Goal: Task Accomplishment & Management: Use online tool/utility

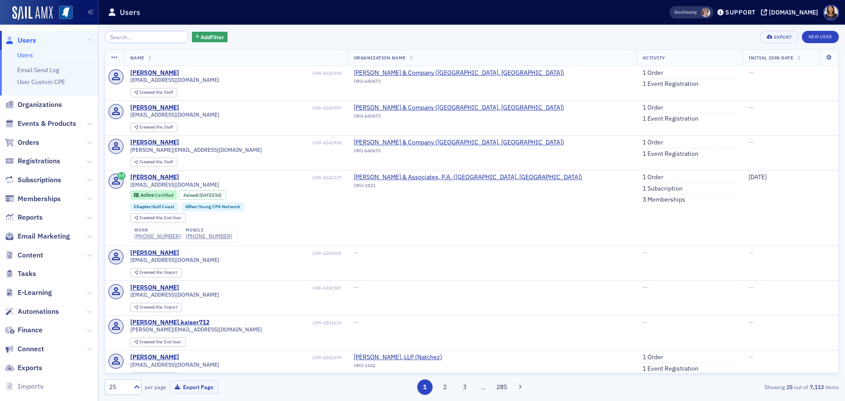
click at [160, 38] on input "search" at bounding box center [147, 37] width 84 height 12
type input "h"
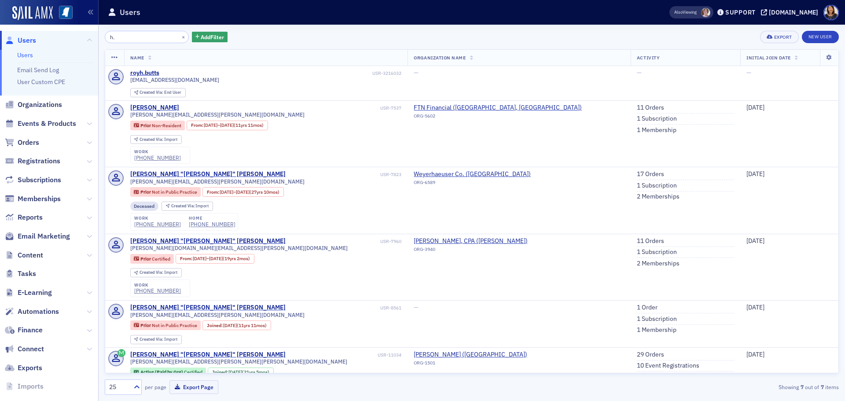
type input "h"
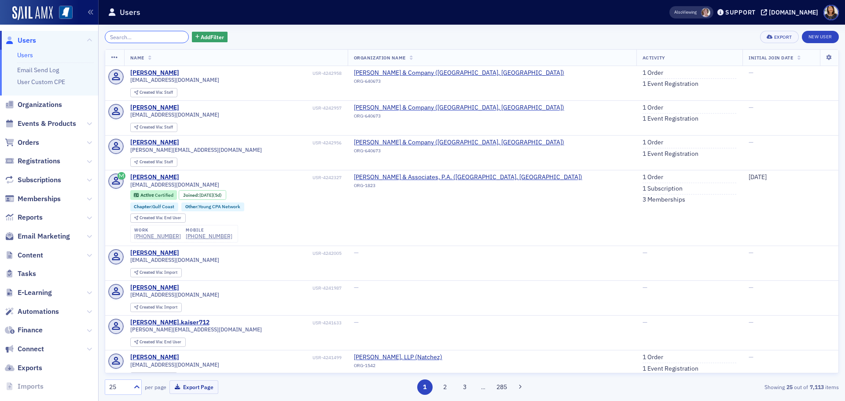
click at [132, 38] on input "search" at bounding box center [147, 37] width 84 height 12
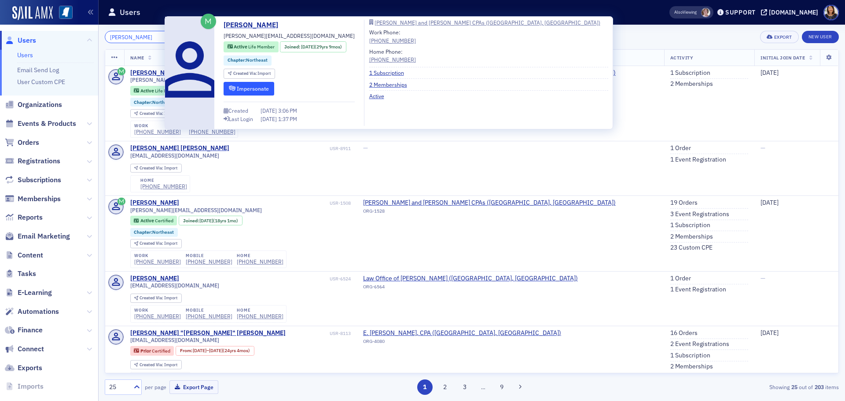
type input "david jones"
click at [250, 90] on button "Impersonate" at bounding box center [248, 89] width 51 height 14
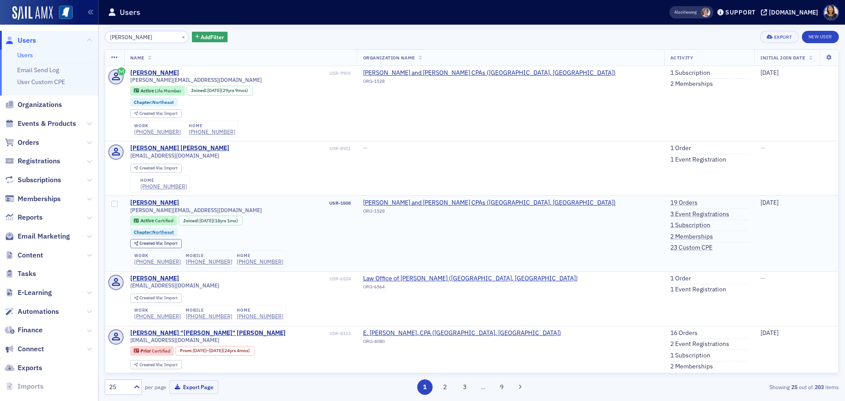
click at [347, 243] on div "Created Via : Import" at bounding box center [240, 243] width 220 height 9
click at [179, 37] on button "×" at bounding box center [183, 37] width 8 height 8
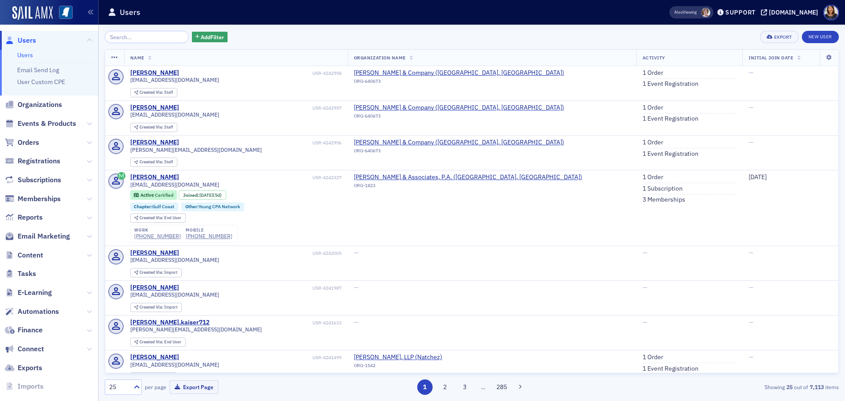
click at [26, 41] on span "Users" at bounding box center [27, 41] width 18 height 10
drag, startPoint x: 143, startPoint y: 47, endPoint x: 143, endPoint y: 35, distance: 11.5
click at [143, 43] on div "Add Filter Export New User Name Organization Name Activity Initial Join Date Ji…" at bounding box center [472, 213] width 734 height 364
click at [142, 35] on input "search" at bounding box center [147, 37] width 84 height 12
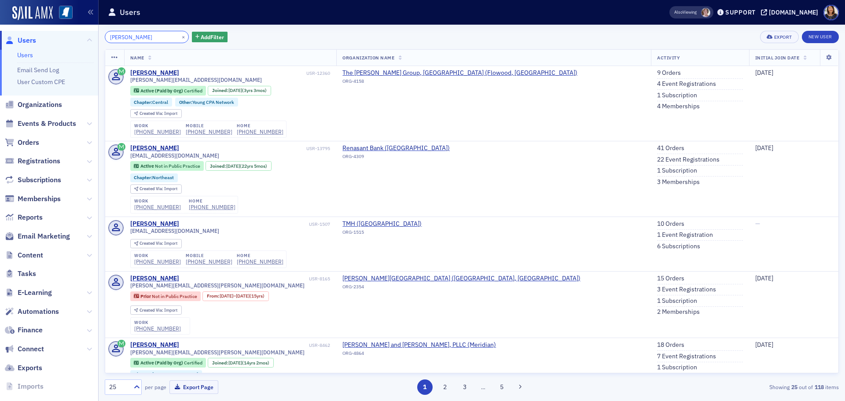
type input "heather den"
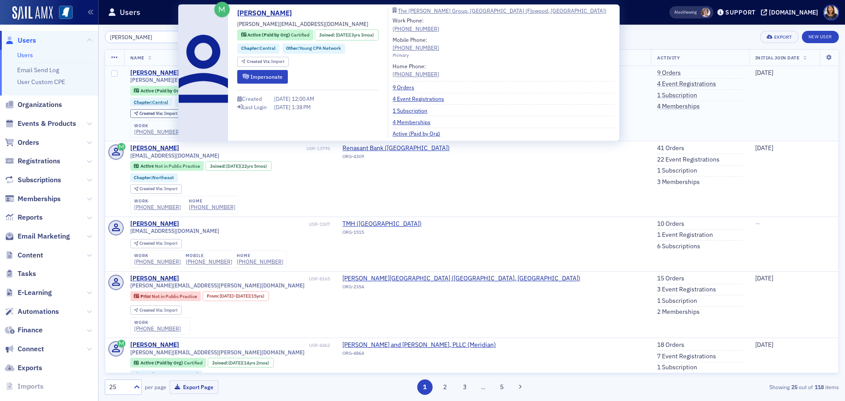
click at [160, 73] on div "Heather Denham" at bounding box center [154, 73] width 49 height 8
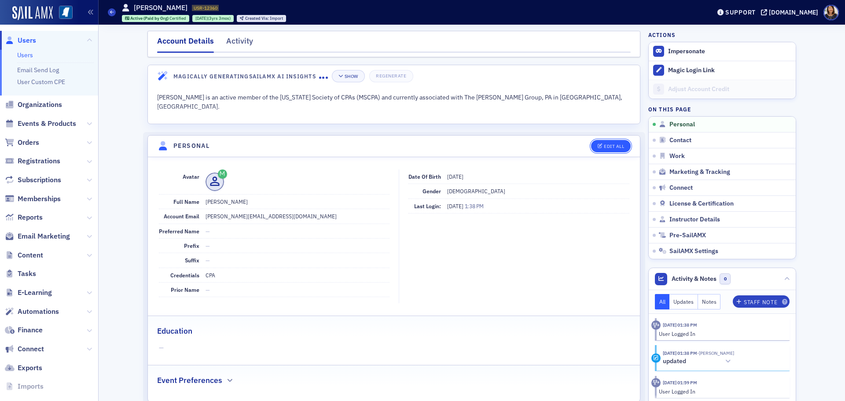
click at [612, 143] on button "Edit All" at bounding box center [611, 146] width 40 height 12
select select "US"
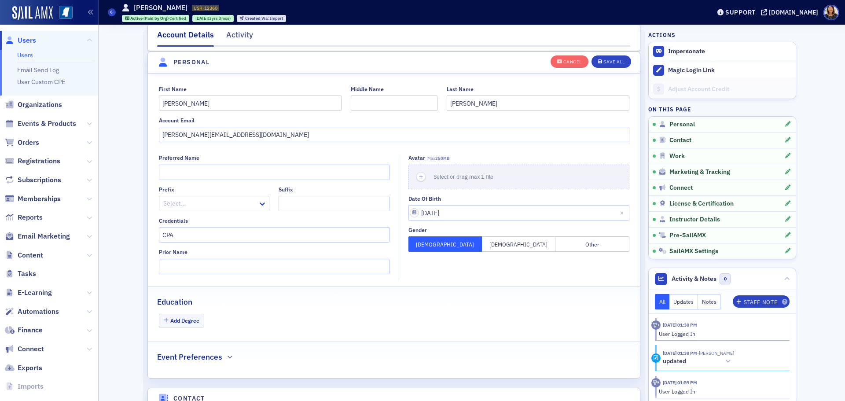
scroll to position [102, 0]
click at [255, 133] on input "heather@burgessgroup.net" at bounding box center [394, 133] width 470 height 15
type input "heather.denham@gmail.com"
click at [609, 61] on div "Save All" at bounding box center [613, 61] width 21 height 5
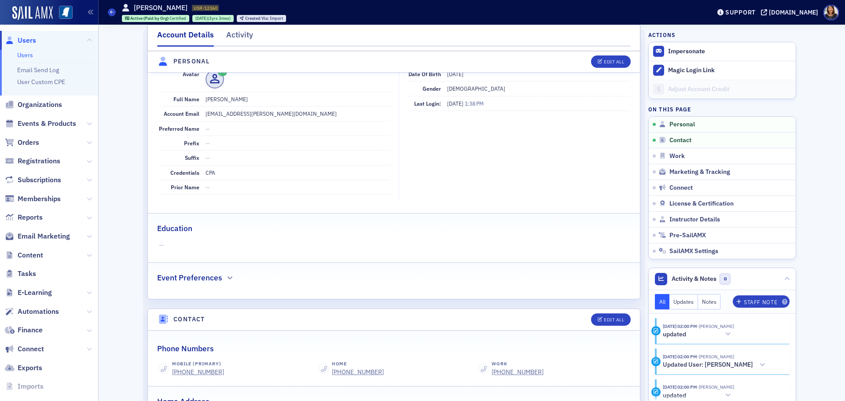
click at [29, 38] on span "Users" at bounding box center [27, 41] width 18 height 10
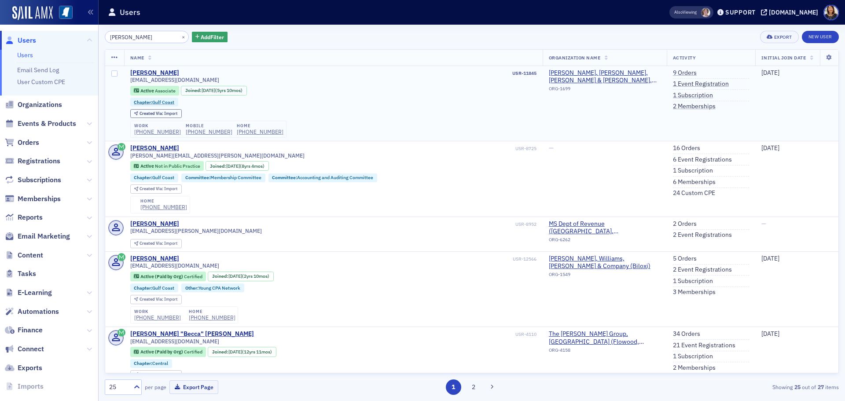
type input "[PERSON_NAME]"
click at [323, 92] on div "Active Associate Joined : [DATE] (5yrs 10mos)" at bounding box center [333, 91] width 406 height 10
click at [332, 93] on div "Active Associate Joined : [DATE] (5yrs 10mos)" at bounding box center [333, 91] width 406 height 10
click at [331, 90] on div "Active Associate Joined : [DATE] (5yrs 10mos)" at bounding box center [333, 91] width 406 height 10
drag, startPoint x: 332, startPoint y: 88, endPoint x: 481, endPoint y: 86, distance: 149.1
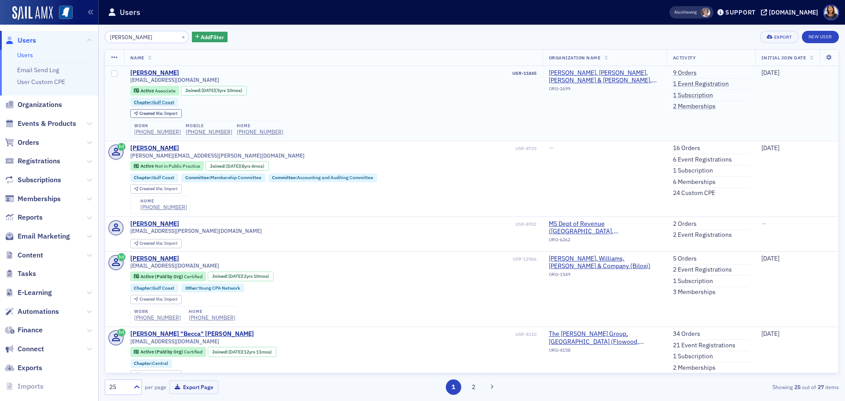
click at [333, 88] on div "Active Associate Joined : [DATE] (5yrs 10mos)" at bounding box center [333, 91] width 406 height 10
click at [337, 92] on div "Active Associate Joined : [DATE] (5yrs 10mos)" at bounding box center [333, 91] width 406 height 10
click at [405, 116] on div "Created Via : Import" at bounding box center [333, 113] width 406 height 9
click at [270, 84] on div "[EMAIL_ADDRESS][DOMAIN_NAME] Active Associate Joined : [DATE] (5yrs 10mos) Chap…" at bounding box center [333, 107] width 406 height 61
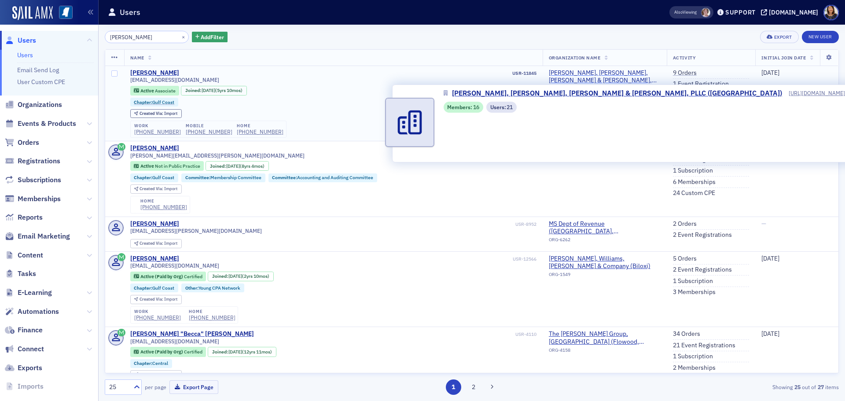
click at [588, 74] on span "[PERSON_NAME], [PERSON_NAME], [PERSON_NAME] & [PERSON_NAME], PLLC ([GEOGRAPHIC_…" at bounding box center [605, 76] width 112 height 15
select select "US"
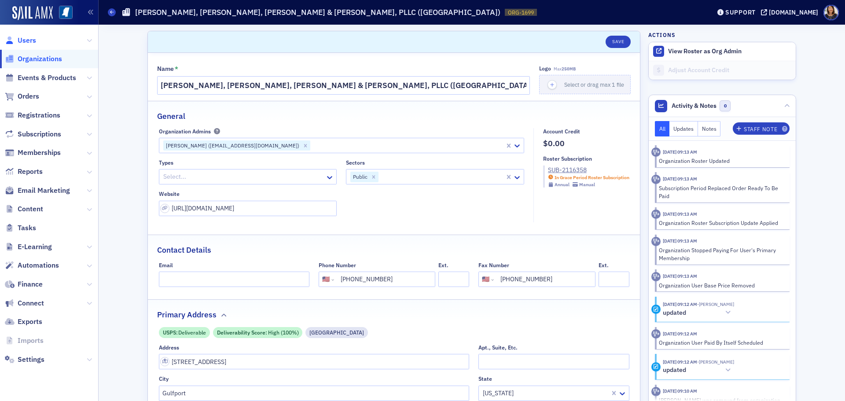
click at [24, 40] on span "Users" at bounding box center [27, 41] width 18 height 10
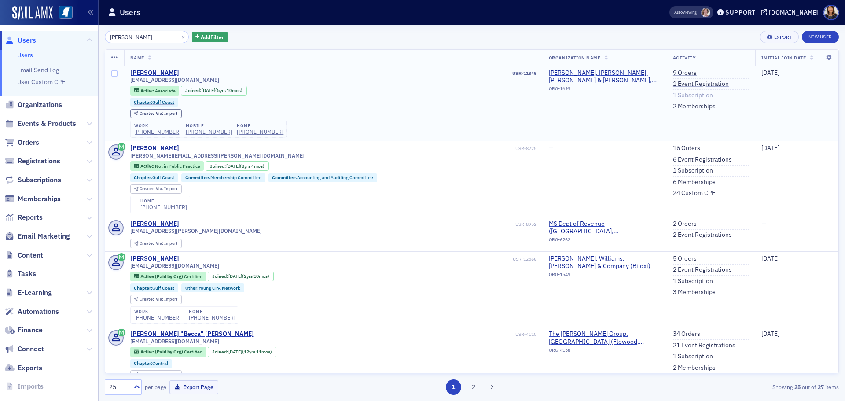
click at [677, 95] on link "1 Subscription" at bounding box center [693, 95] width 40 height 8
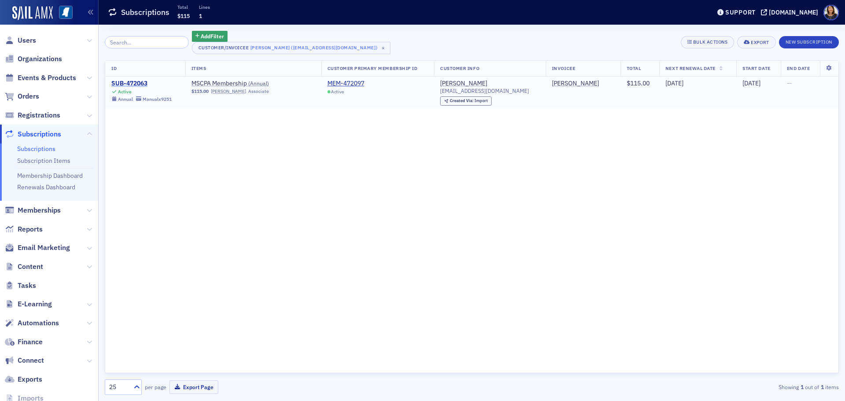
click at [136, 82] on div "SUB-472063" at bounding box center [141, 84] width 60 height 8
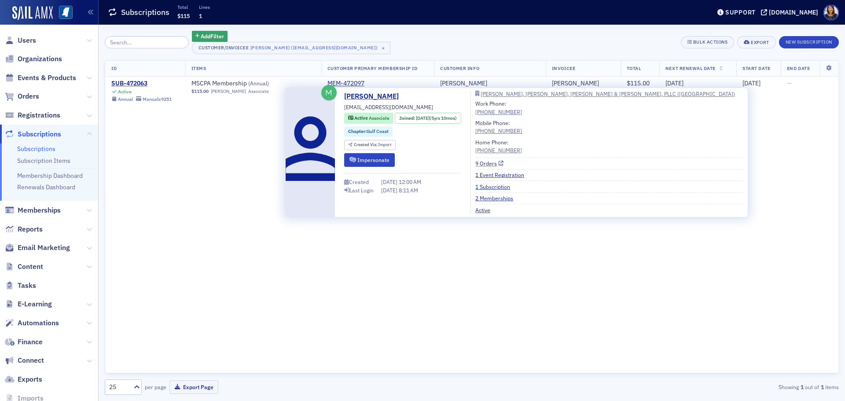
click at [493, 165] on link "9 Orders" at bounding box center [489, 163] width 28 height 8
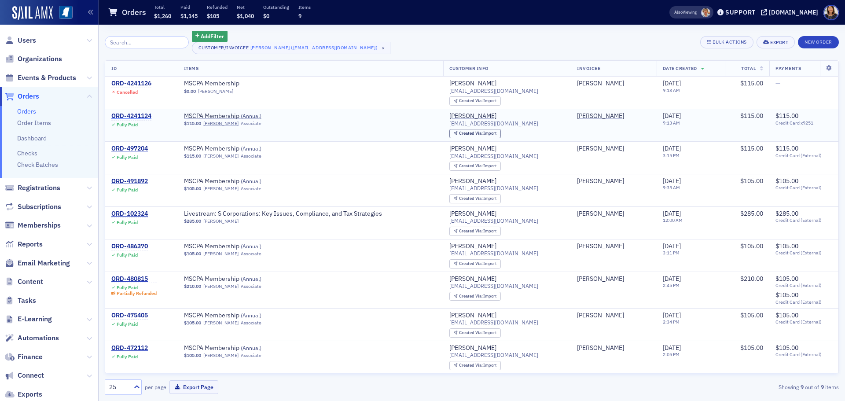
click at [137, 118] on div "ORD-4241124" at bounding box center [131, 116] width 40 height 8
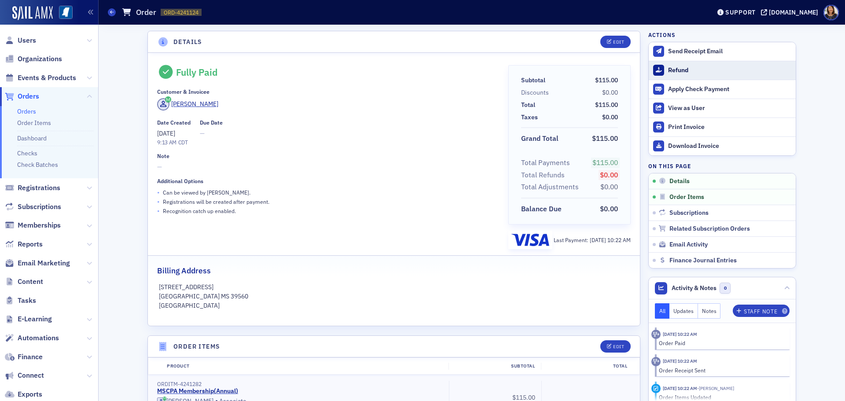
click at [669, 69] on div "Refund" at bounding box center [729, 70] width 123 height 8
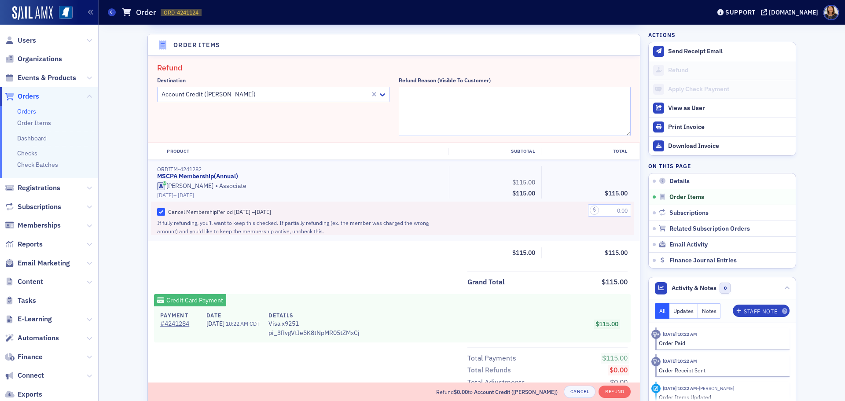
scroll to position [306, 0]
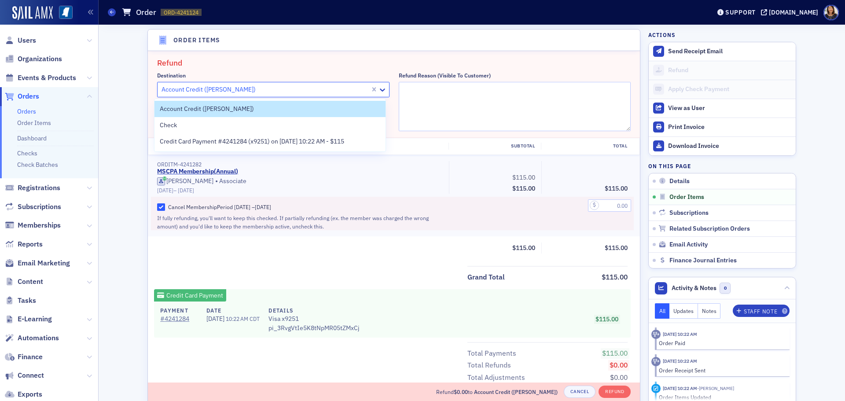
click at [273, 92] on div at bounding box center [265, 89] width 208 height 11
click at [226, 146] on div "Credit Card Payment #4241284 (x9251) on 8/13/2025 10:22 AM - $115" at bounding box center [269, 141] width 231 height 16
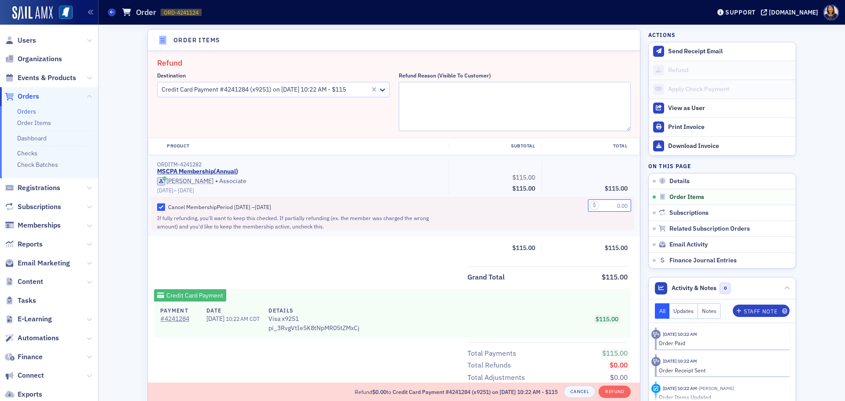
click at [603, 205] on input "text" at bounding box center [609, 205] width 43 height 12
type input "115.00"
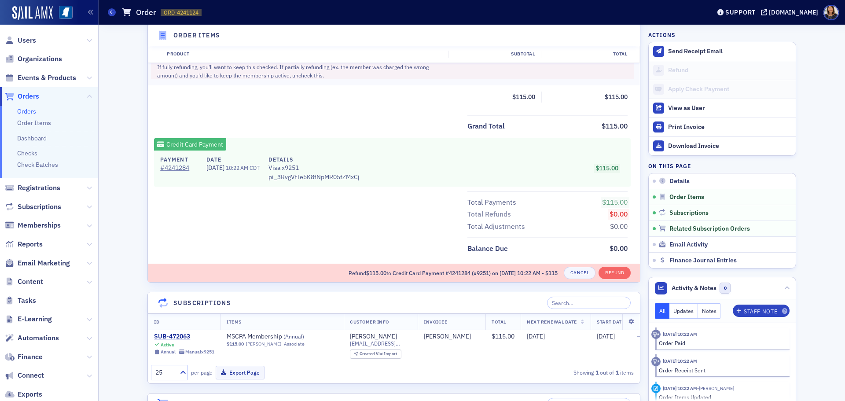
scroll to position [468, 0]
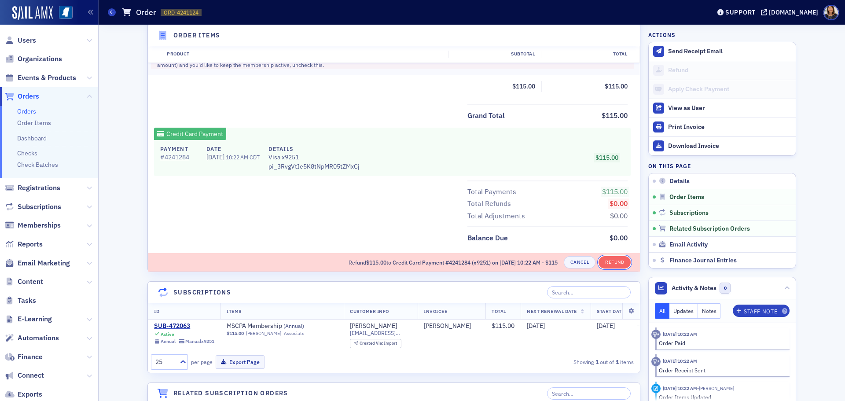
drag, startPoint x: 612, startPoint y: 259, endPoint x: 418, endPoint y: 197, distance: 203.7
click at [418, 197] on div "Refund Destination Credit Card Payment #4241284 (x9251) on 8/13/2025 10:22 AM -…" at bounding box center [394, 87] width 492 height 394
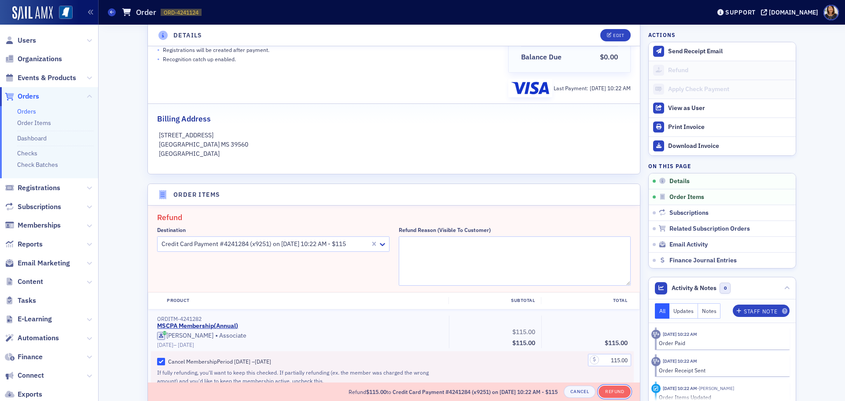
scroll to position [145, 0]
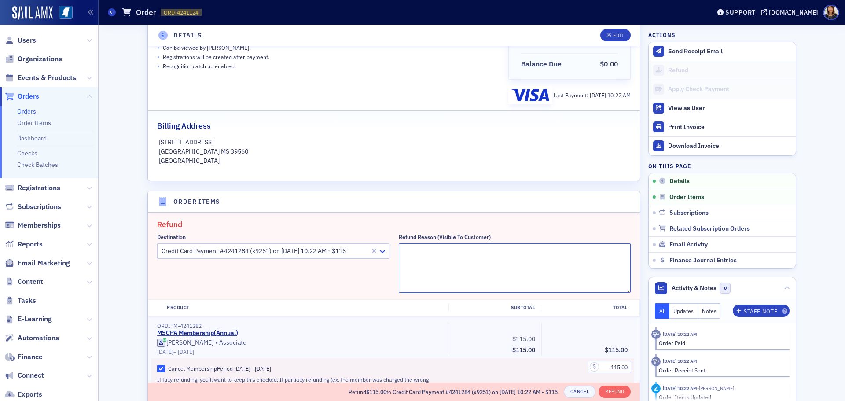
click at [447, 254] on textarea "Refund Reason (Visible to Customer)" at bounding box center [515, 267] width 232 height 49
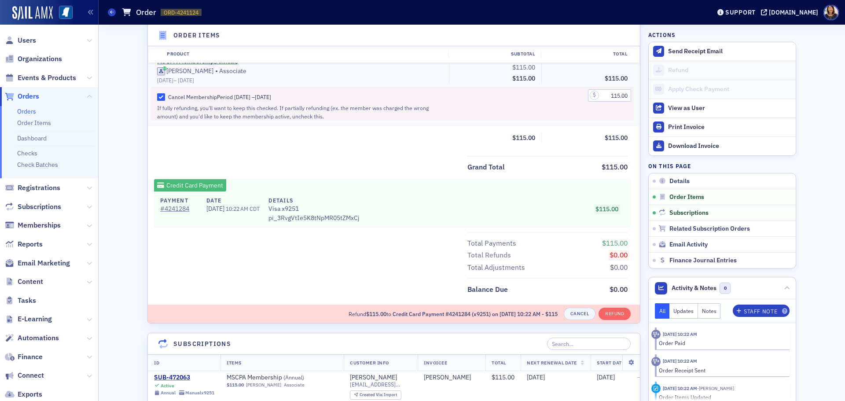
scroll to position [438, 0]
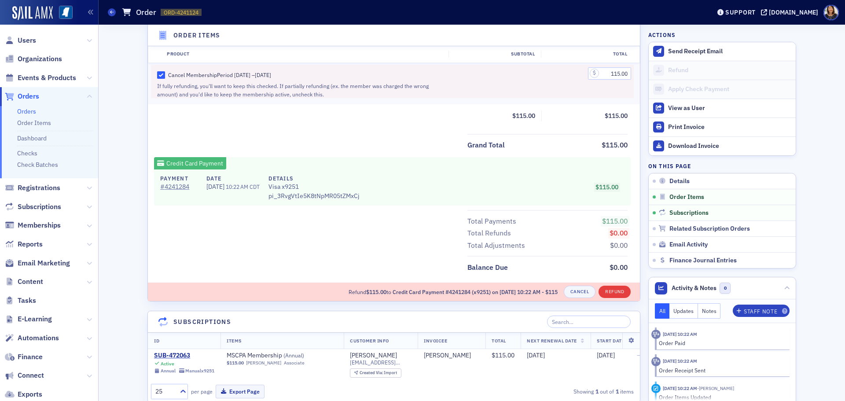
type textarea "double paid"
click at [609, 289] on button "Refund" at bounding box center [614, 291] width 32 height 12
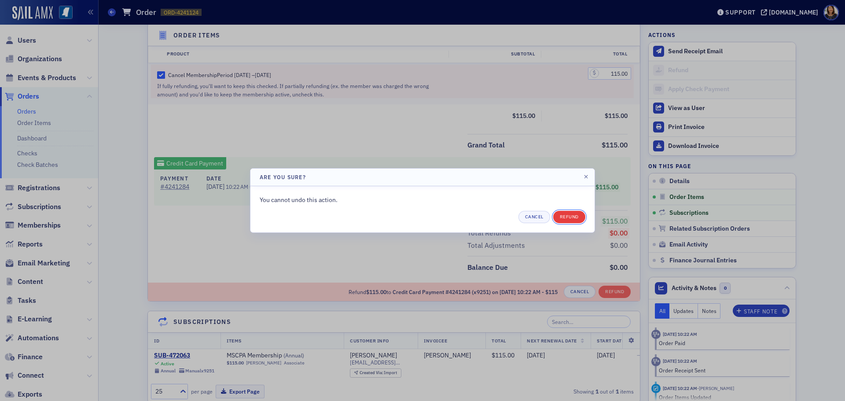
click at [575, 217] on button "Refund" at bounding box center [569, 217] width 32 height 12
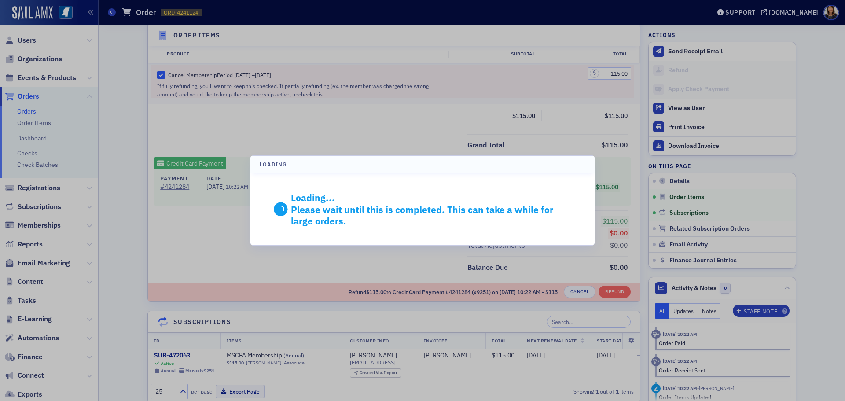
click at [575, 217] on div "Loading... Loading... Please wait until this is completed. This can take a whil…" at bounding box center [422, 200] width 845 height 401
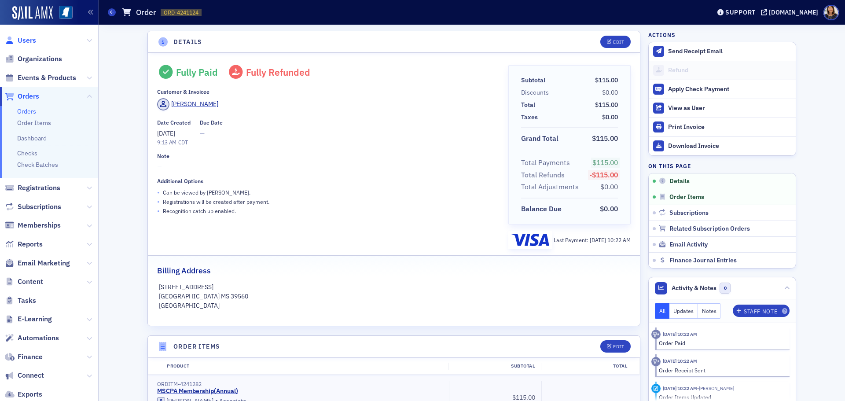
click at [25, 42] on span "Users" at bounding box center [27, 41] width 18 height 10
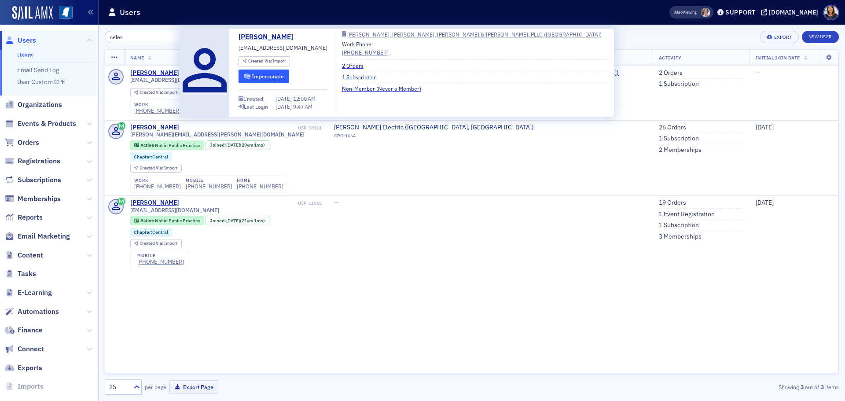
type input "celes"
click at [258, 75] on button "Impersonate" at bounding box center [263, 76] width 51 height 14
